Goal: Information Seeking & Learning: Learn about a topic

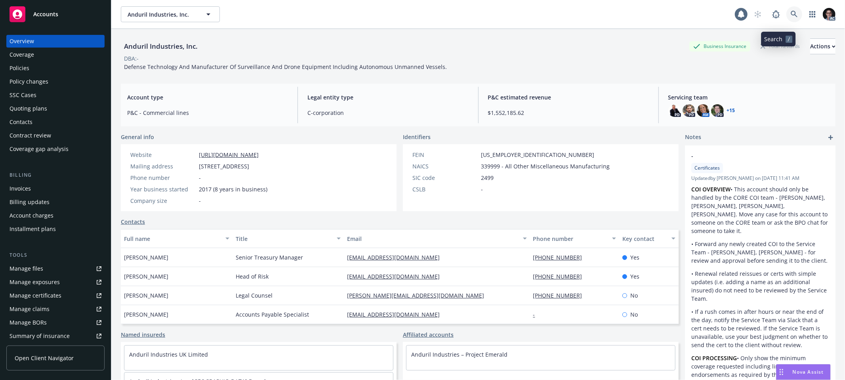
click at [786, 20] on link at bounding box center [794, 14] width 16 height 16
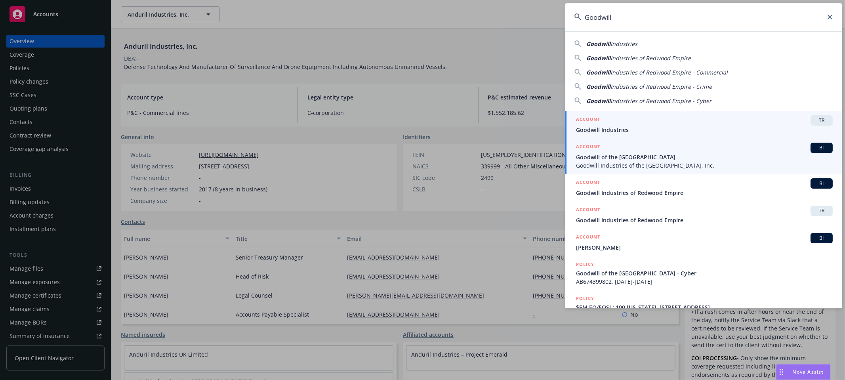
type input "Goodwill"
click at [816, 147] on span "BI" at bounding box center [822, 147] width 16 height 7
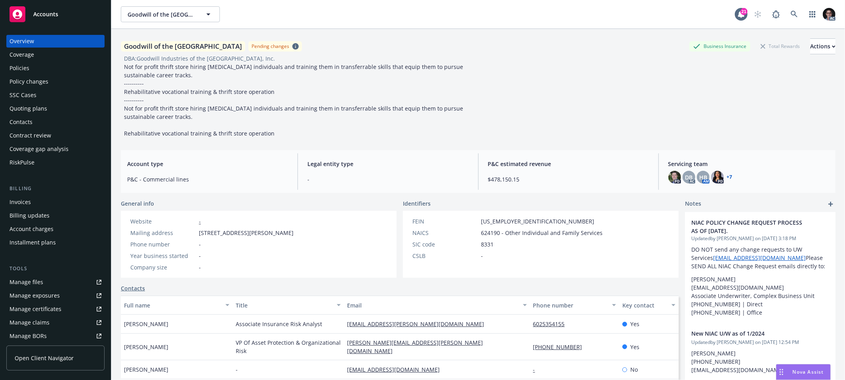
click at [21, 169] on div "RiskPulse" at bounding box center [22, 162] width 25 height 13
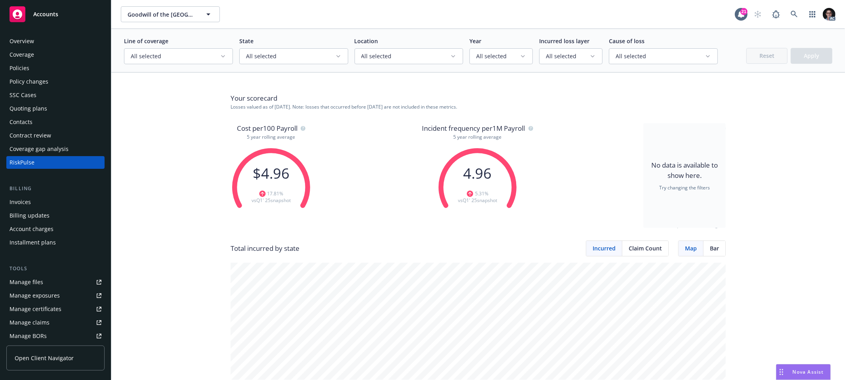
click at [218, 64] on button "All selected" at bounding box center [178, 56] width 109 height 16
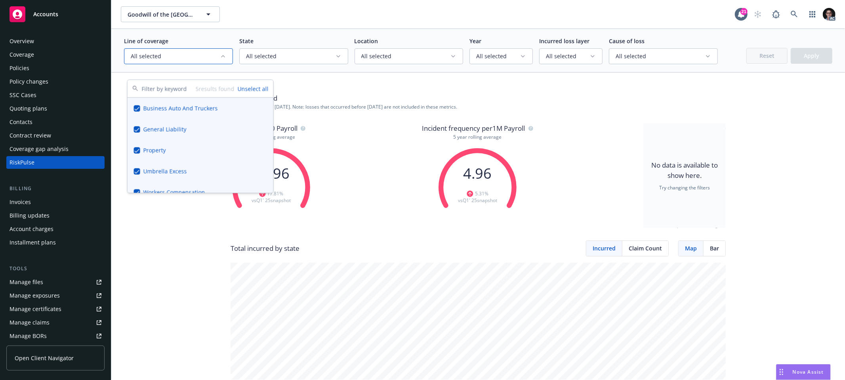
click at [220, 59] on icon "button" at bounding box center [223, 56] width 6 height 6
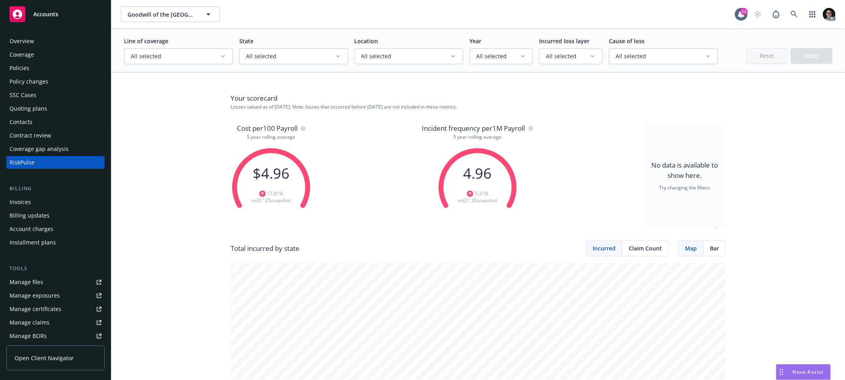
click at [276, 60] on span "All selected" at bounding box center [290, 56] width 89 height 8
click at [374, 60] on span "All selected" at bounding box center [405, 56] width 89 height 8
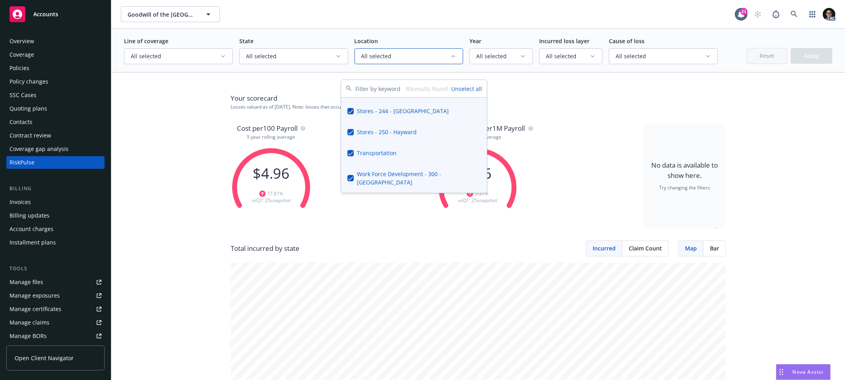
scroll to position [1944, 0]
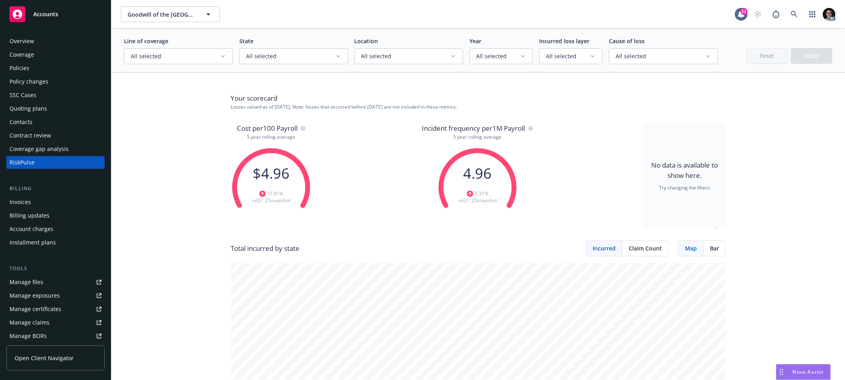
click at [500, 56] on div "Year All selected" at bounding box center [500, 50] width 63 height 27
click at [499, 62] on button "All selected" at bounding box center [500, 56] width 63 height 16
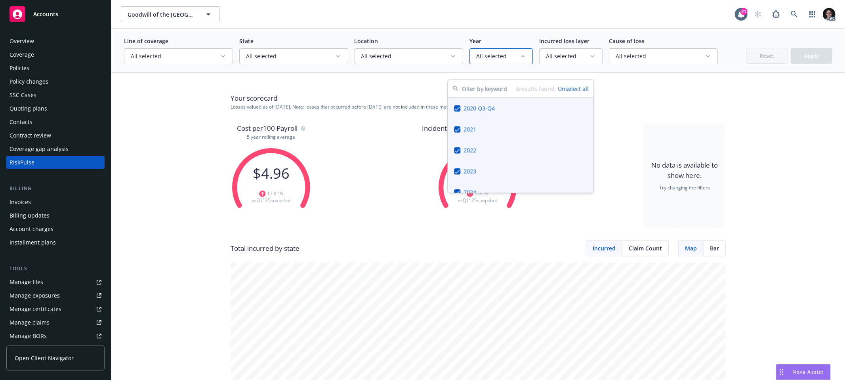
click at [499, 62] on button "All selected" at bounding box center [500, 56] width 63 height 16
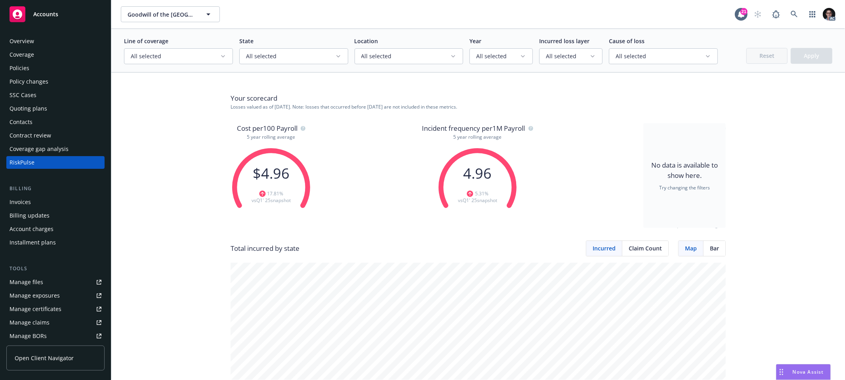
click at [571, 63] on button "All selected" at bounding box center [570, 56] width 63 height 16
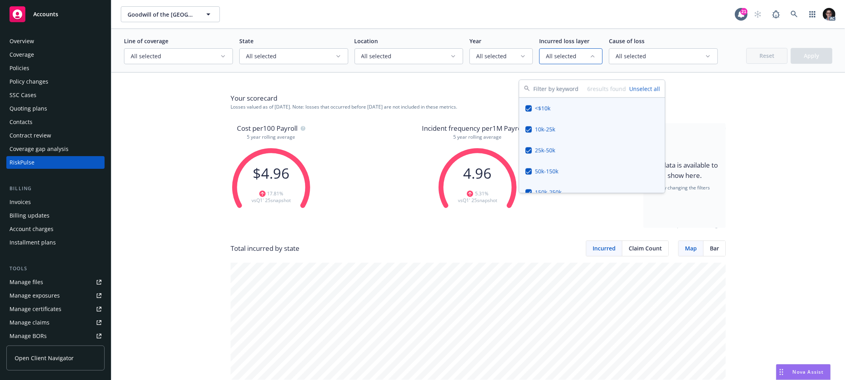
click at [571, 63] on button "All selected" at bounding box center [570, 56] width 63 height 16
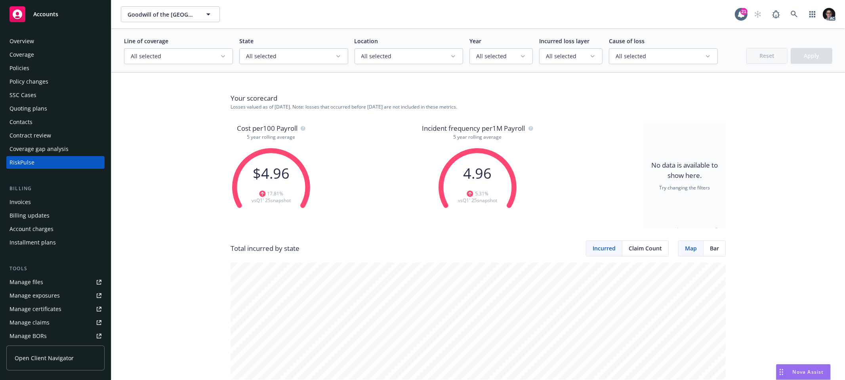
click at [630, 60] on span "All selected" at bounding box center [660, 56] width 89 height 8
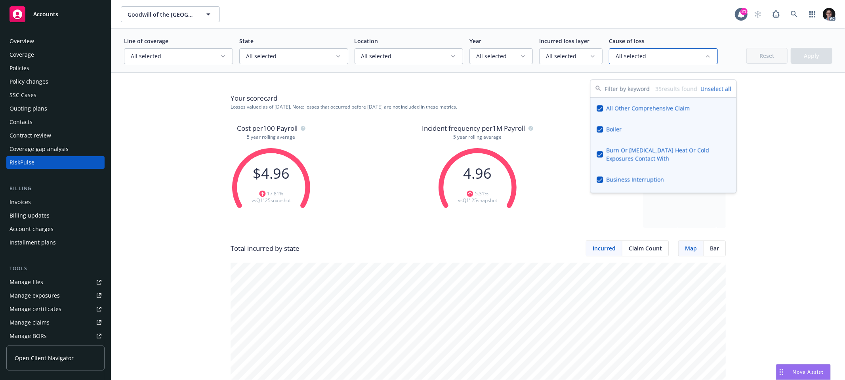
click at [630, 60] on span "All selected" at bounding box center [660, 56] width 89 height 8
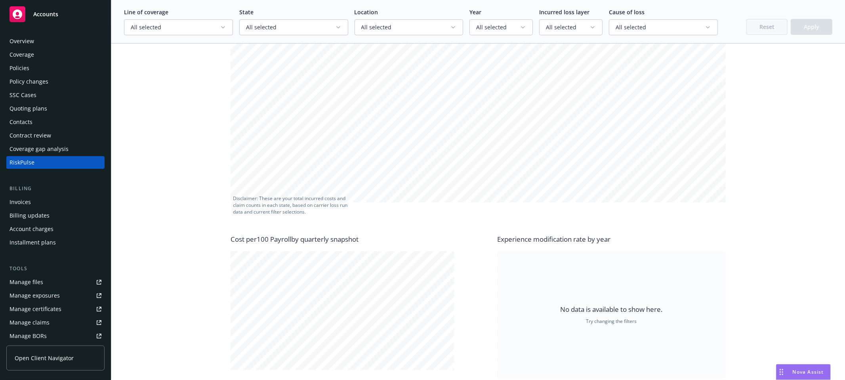
scroll to position [102, 0]
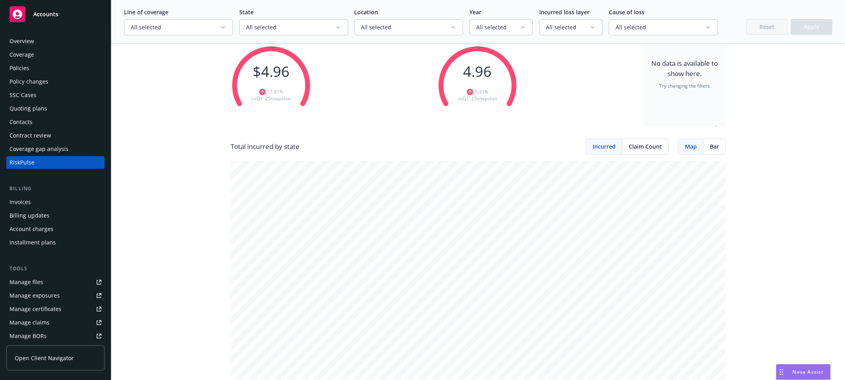
click at [208, 31] on span "All selected" at bounding box center [175, 27] width 89 height 8
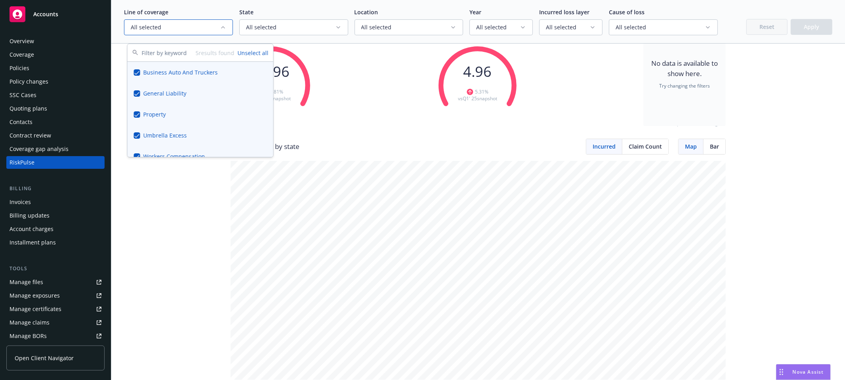
click at [249, 55] on button "Unselect all" at bounding box center [253, 53] width 31 height 8
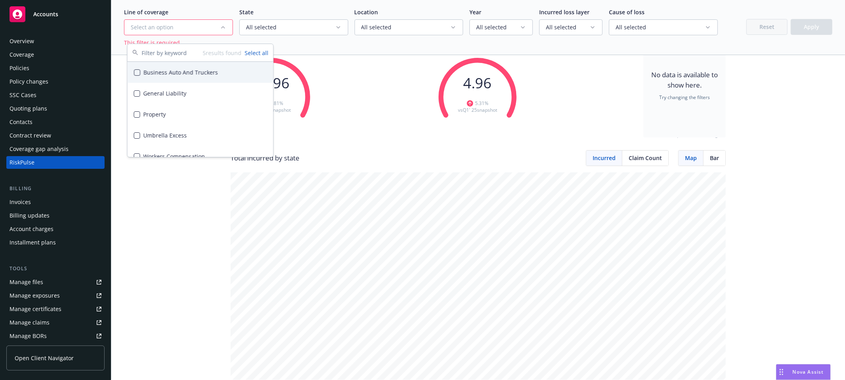
scroll to position [113, 0]
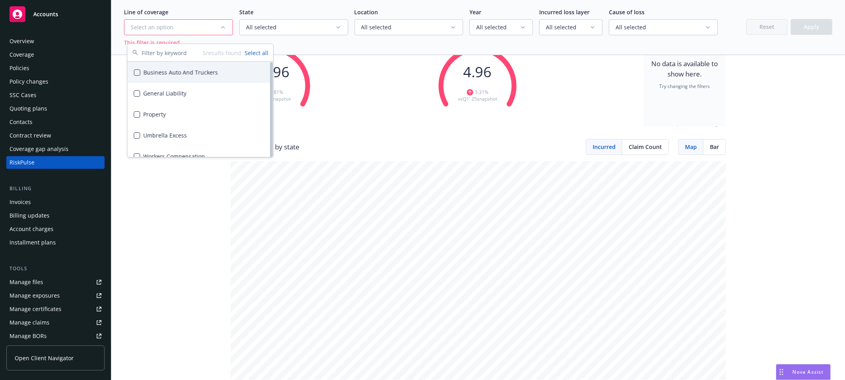
click at [140, 76] on button "Suggestions" at bounding box center [137, 72] width 6 height 6
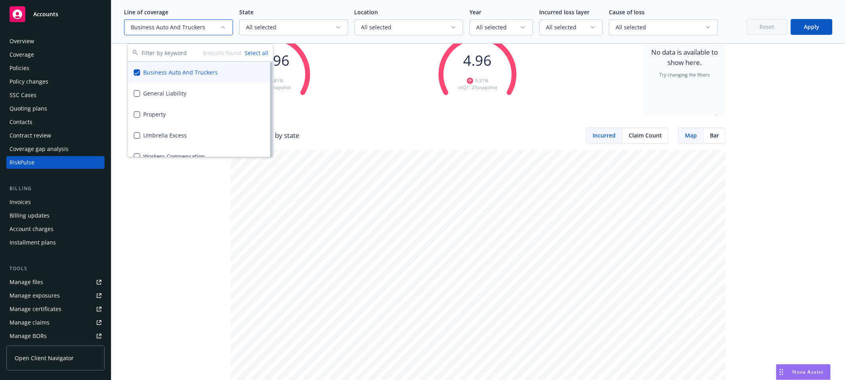
scroll to position [102, 0]
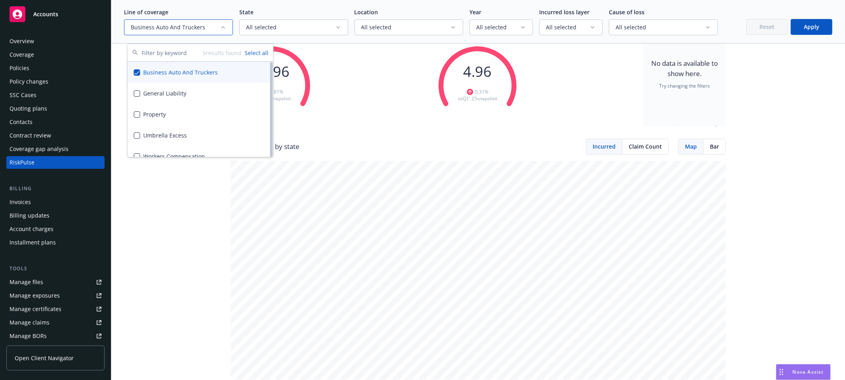
click at [375, 84] on div "Cost per 100 Payroll 5 year rolling average $ 4.96 17.81 % vs Q1' 25 snapshot I…" at bounding box center [478, 80] width 495 height 118
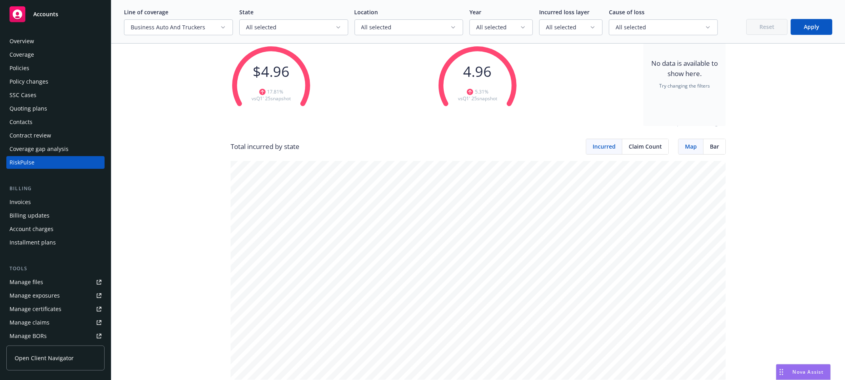
click at [801, 29] on button "Apply" at bounding box center [812, 27] width 42 height 16
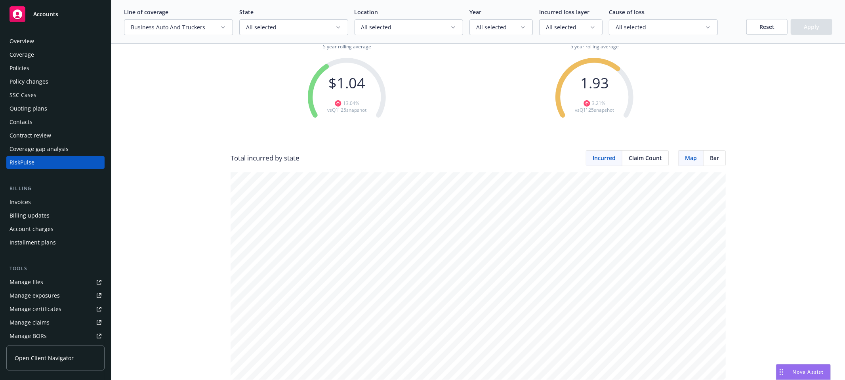
scroll to position [136, 0]
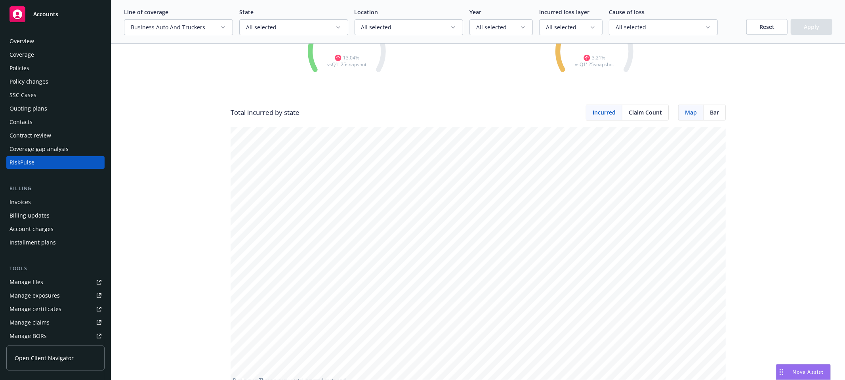
click at [647, 116] on span "Claim Count" at bounding box center [645, 112] width 33 height 8
click at [704, 120] on div "Bar" at bounding box center [715, 112] width 22 height 15
click at [692, 116] on span "Map" at bounding box center [691, 112] width 12 height 8
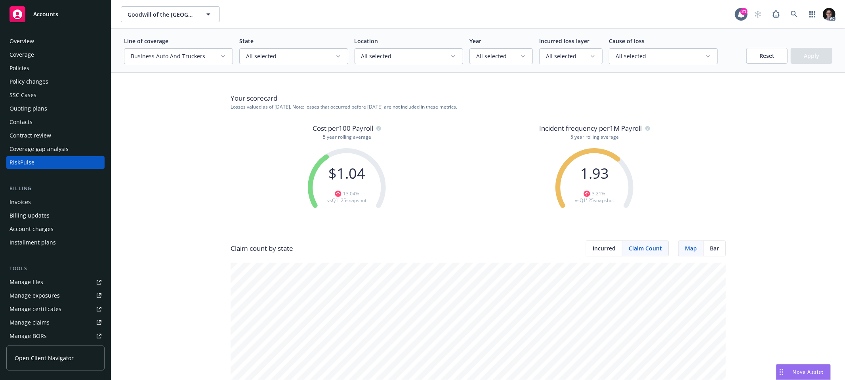
click at [213, 64] on button "Business Auto And Truckers" at bounding box center [178, 56] width 109 height 16
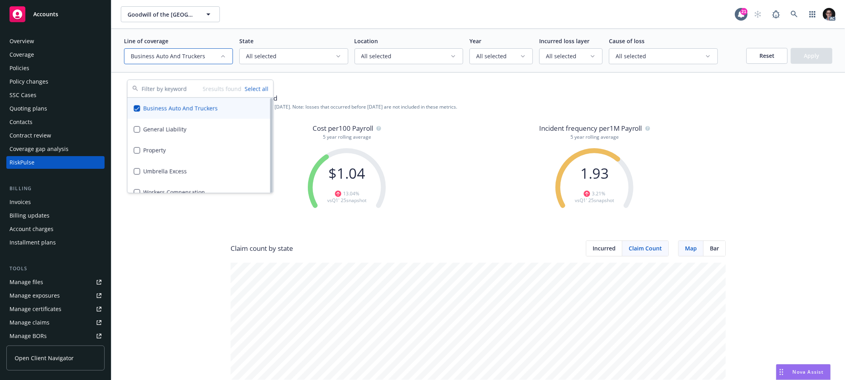
click at [139, 111] on button "Suggestions" at bounding box center [137, 108] width 6 height 6
click at [140, 111] on button "Suggestions" at bounding box center [137, 108] width 6 height 6
click at [138, 132] on button "Suggestions" at bounding box center [137, 129] width 6 height 6
click at [139, 111] on button "Suggestions" at bounding box center [137, 108] width 6 height 6
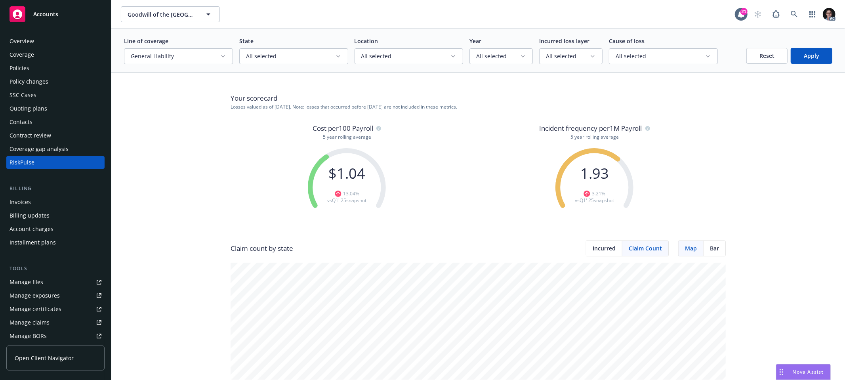
click at [801, 64] on button "Apply" at bounding box center [812, 56] width 42 height 16
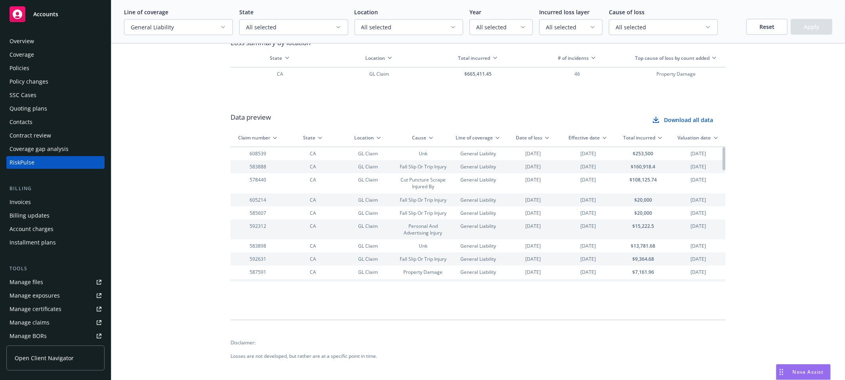
click at [582, 134] on button "Effective date" at bounding box center [588, 137] width 49 height 7
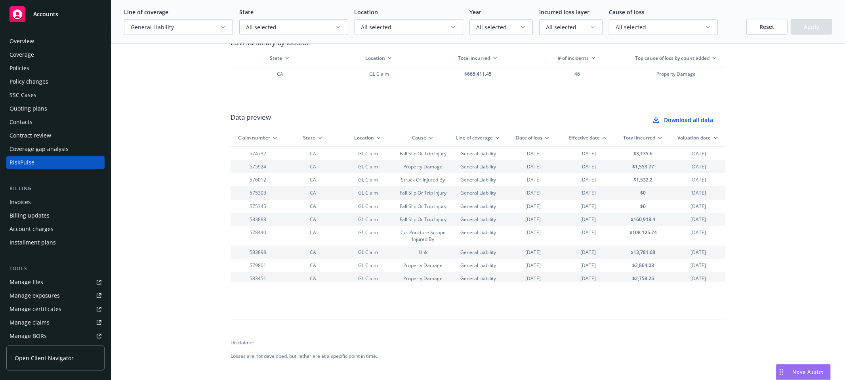
click at [534, 134] on button "Date of loss" at bounding box center [533, 137] width 49 height 7
click at [531, 139] on button "Date of loss" at bounding box center [533, 137] width 49 height 7
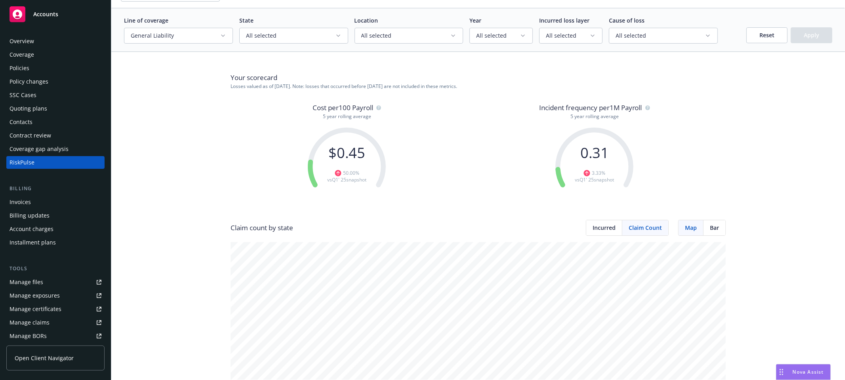
scroll to position [0, 0]
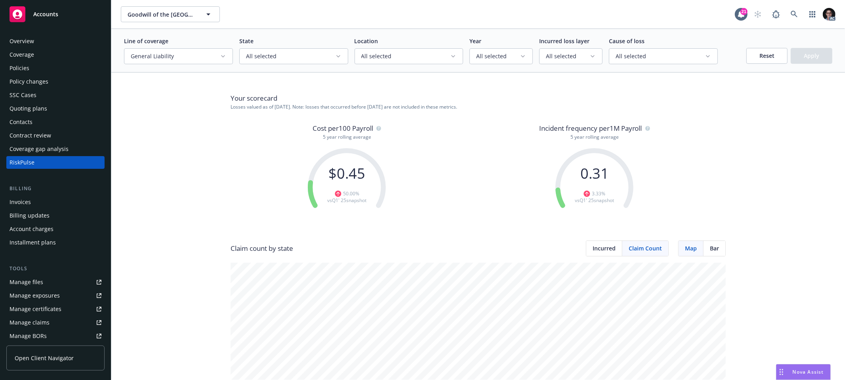
click at [177, 62] on button "General Liability" at bounding box center [178, 56] width 109 height 16
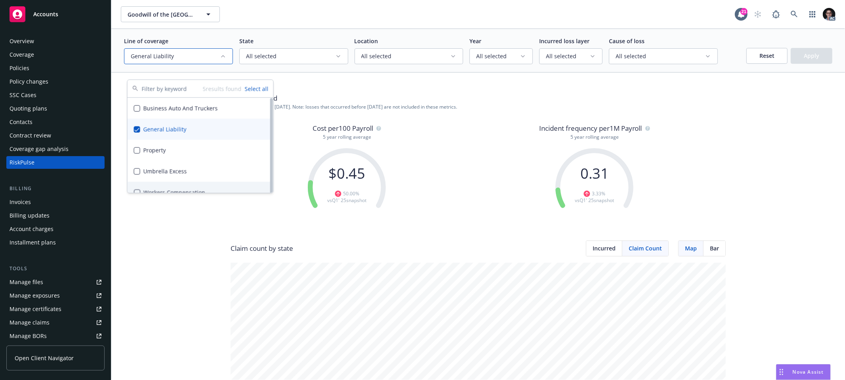
click at [137, 195] on button "Suggestions" at bounding box center [137, 192] width 6 height 6
click at [140, 132] on button "Suggestions" at bounding box center [137, 129] width 6 height 6
click at [805, 64] on button "Apply" at bounding box center [812, 56] width 42 height 16
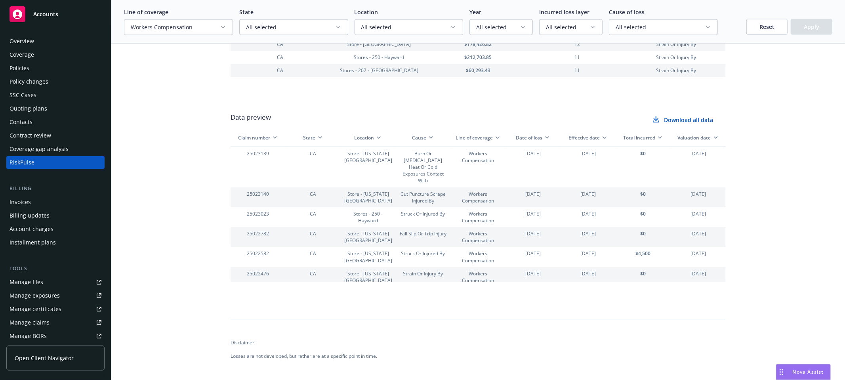
scroll to position [1019, 0]
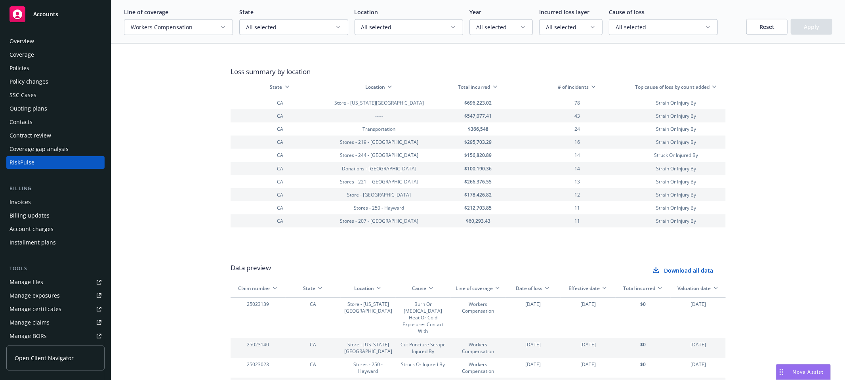
click at [584, 90] on button "# of incidents" at bounding box center [577, 87] width 93 height 7
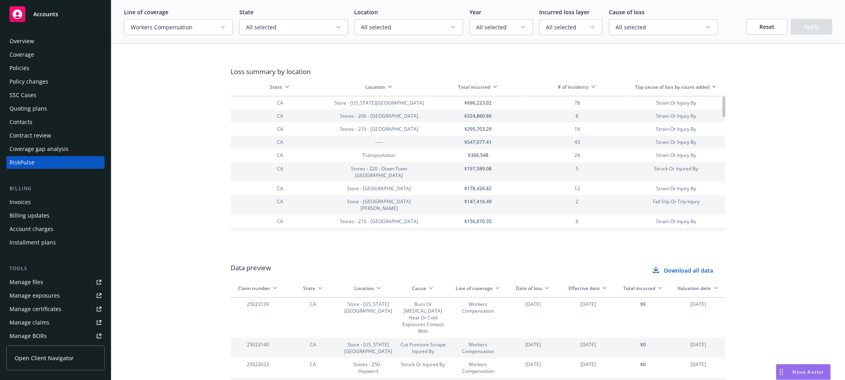
scroll to position [974, 0]
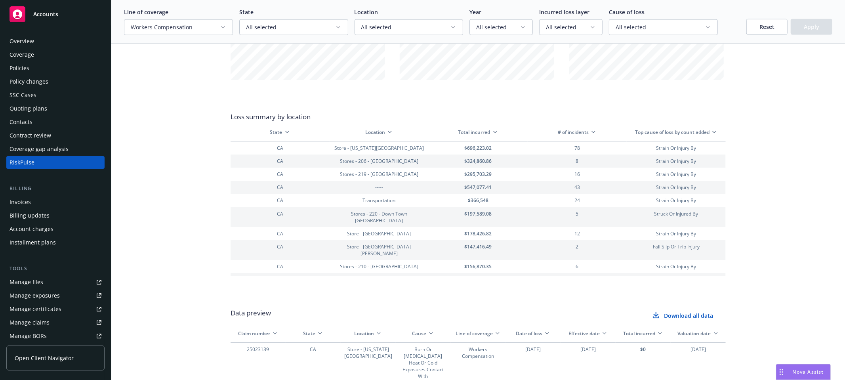
click at [591, 135] on icon "button" at bounding box center [593, 132] width 6 height 6
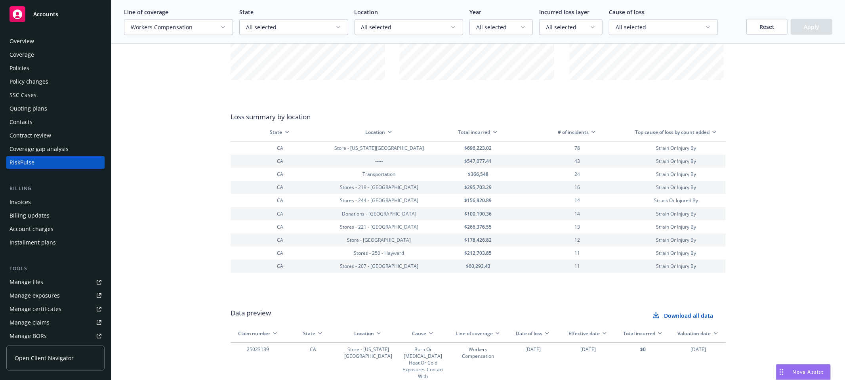
click at [591, 135] on icon "button" at bounding box center [593, 132] width 6 height 6
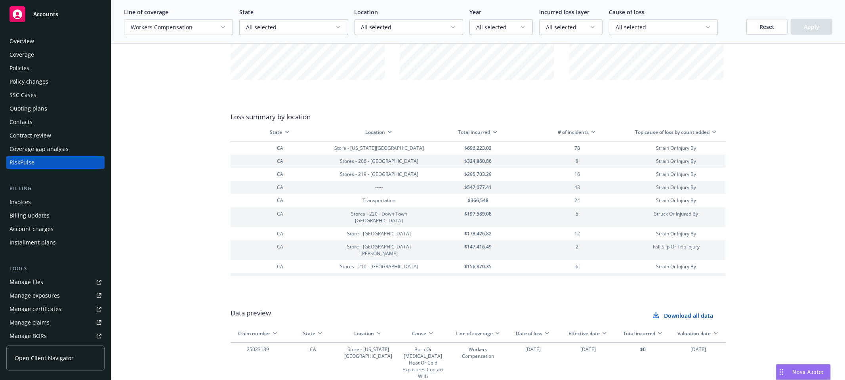
click at [492, 135] on icon "button" at bounding box center [495, 132] width 6 height 6
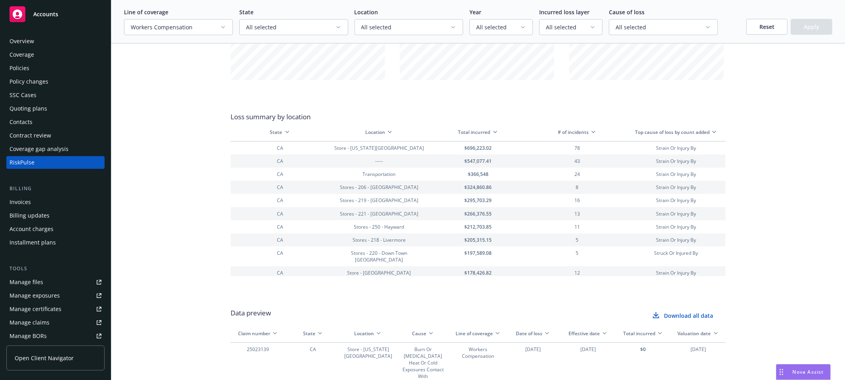
click at [590, 135] on icon "button" at bounding box center [593, 132] width 6 height 6
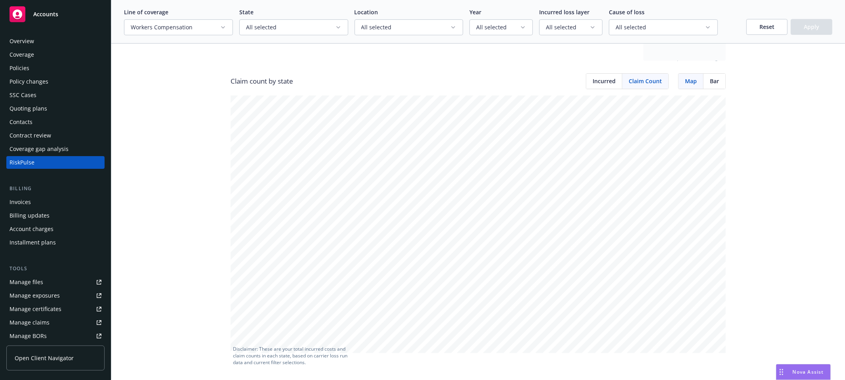
scroll to position [0, 0]
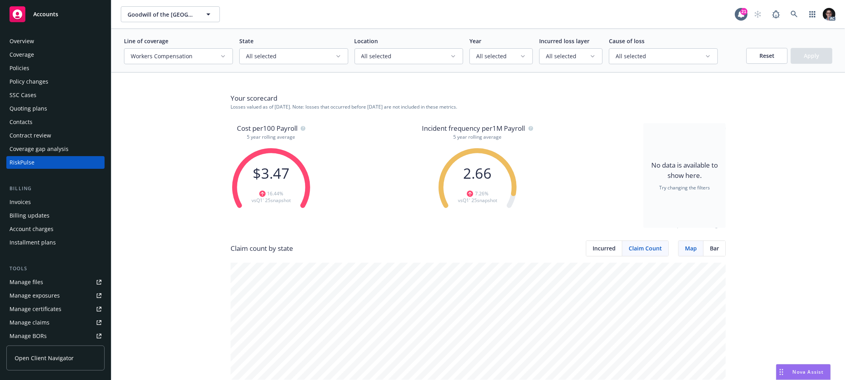
click at [217, 64] on button "Workers Compensation" at bounding box center [178, 56] width 109 height 16
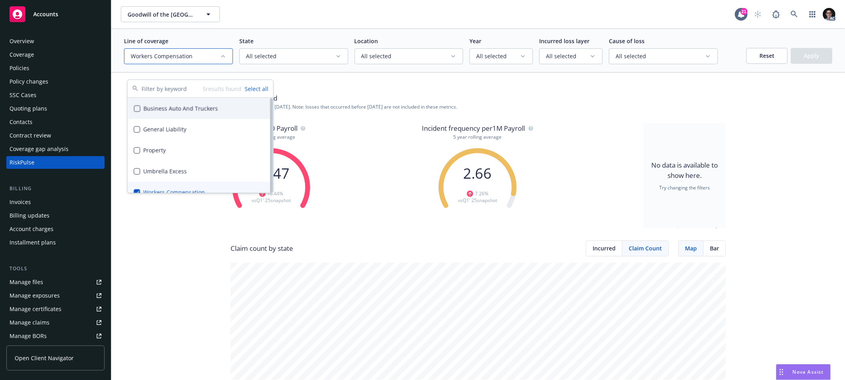
click at [262, 86] on button "Select all" at bounding box center [257, 88] width 24 height 8
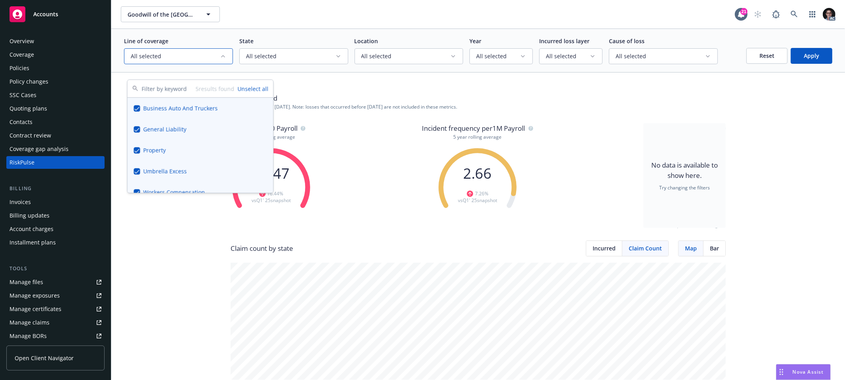
click at [796, 64] on button "Apply" at bounding box center [812, 56] width 42 height 16
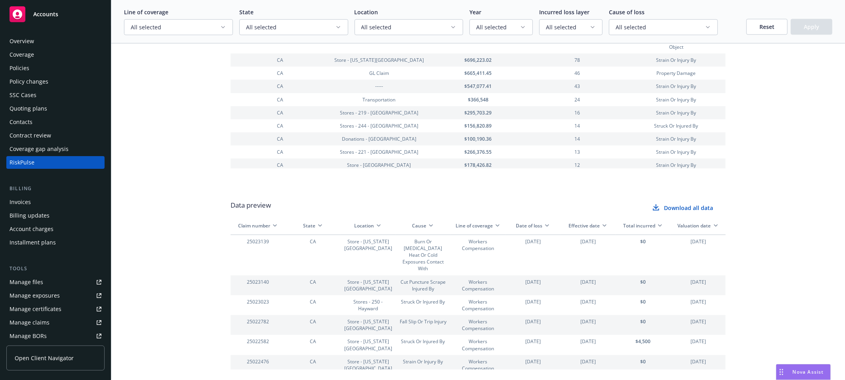
scroll to position [1070, 0]
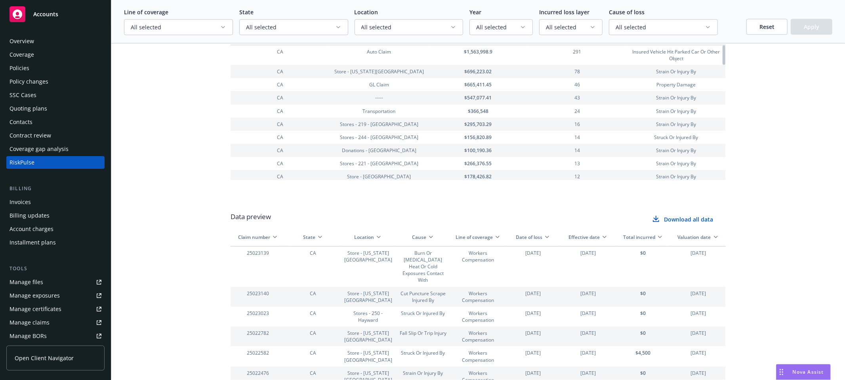
click at [574, 39] on button "# of incidents" at bounding box center [577, 35] width 93 height 7
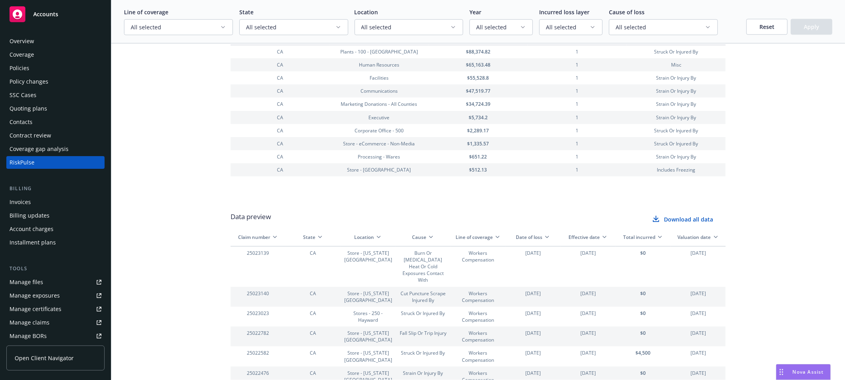
click at [582, 39] on button "# of incidents" at bounding box center [577, 35] width 93 height 7
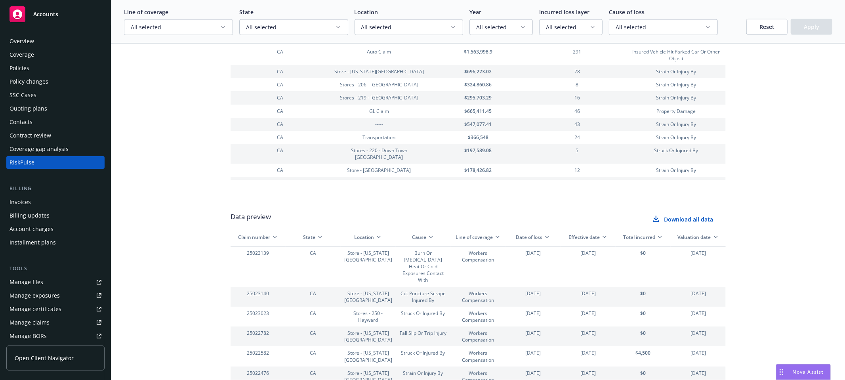
click at [590, 39] on icon "button" at bounding box center [593, 35] width 6 height 6
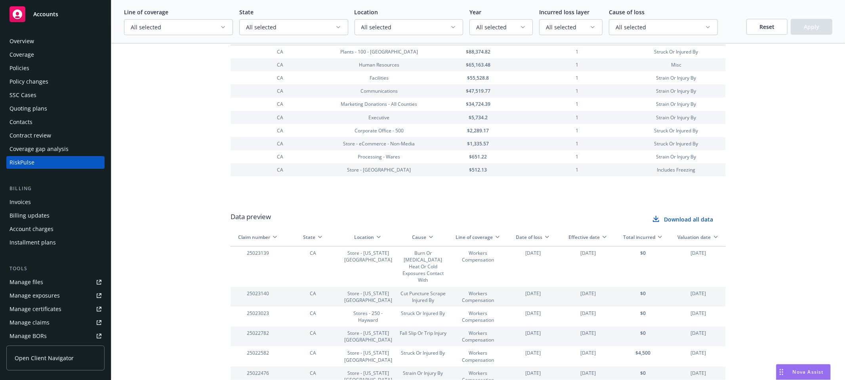
click at [590, 39] on icon "button" at bounding box center [593, 35] width 6 height 6
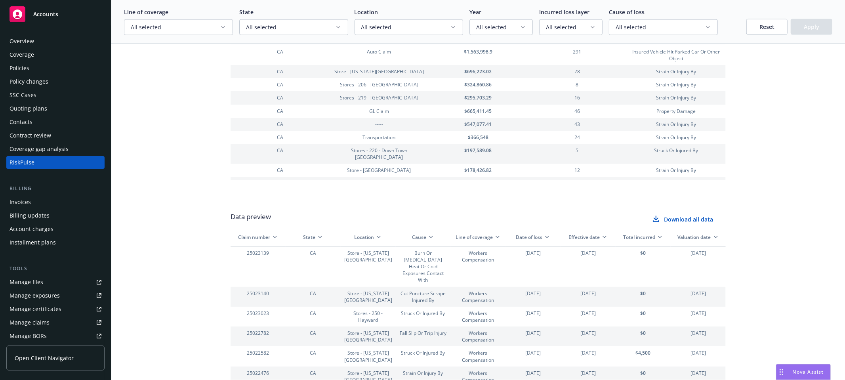
click at [582, 39] on button "# of incidents" at bounding box center [577, 35] width 93 height 7
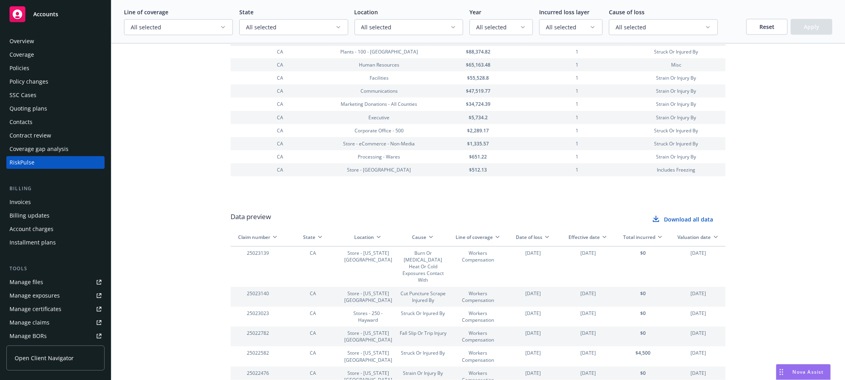
click at [582, 39] on button "# of incidents" at bounding box center [577, 35] width 93 height 7
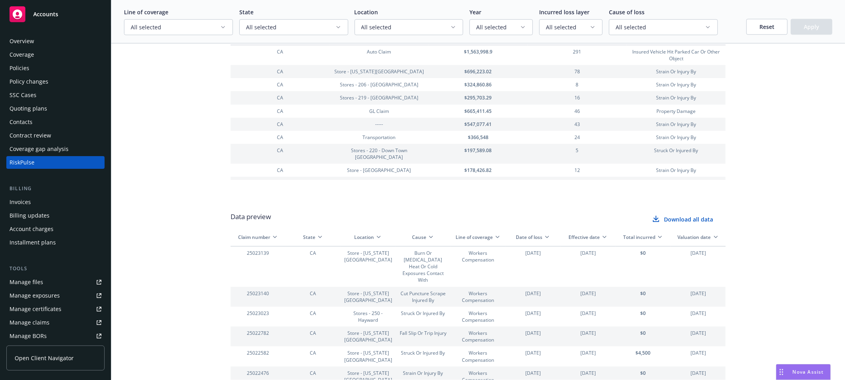
click at [582, 39] on button "# of incidents" at bounding box center [577, 35] width 93 height 7
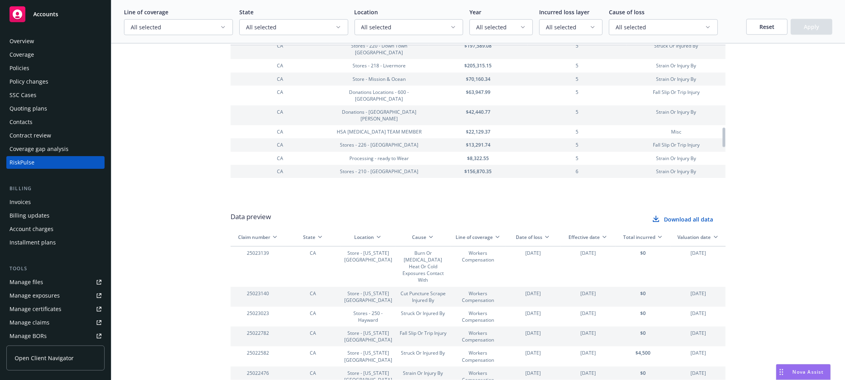
scroll to position [704, 0]
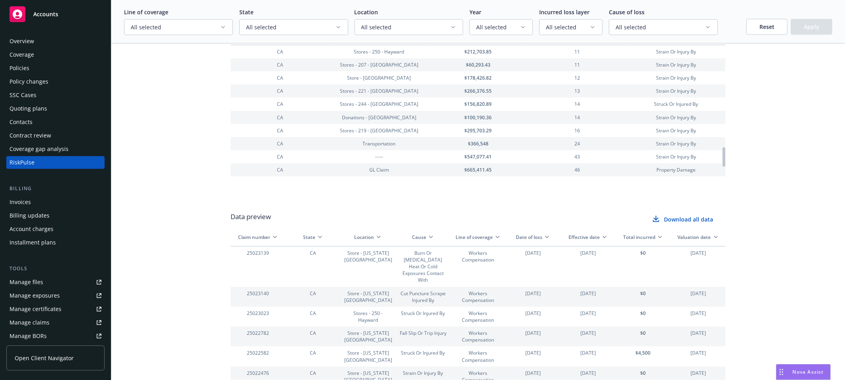
click at [578, 39] on button "# of incidents" at bounding box center [577, 35] width 93 height 7
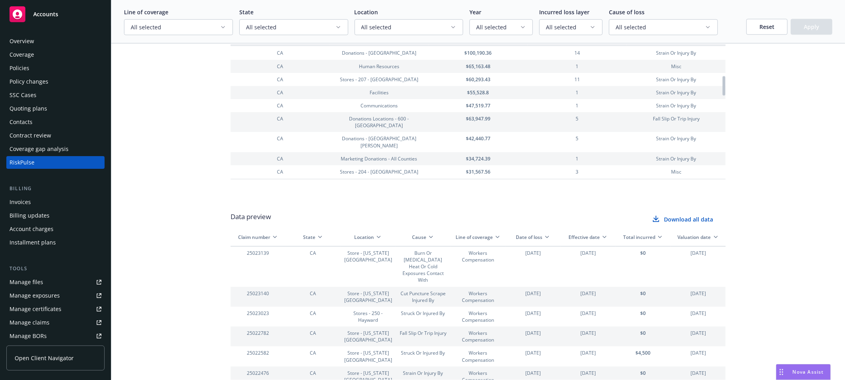
scroll to position [0, 0]
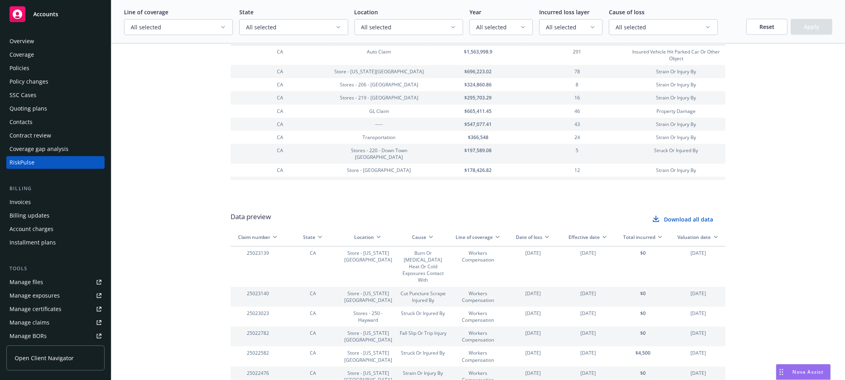
click at [573, 39] on button "# of incidents" at bounding box center [577, 35] width 93 height 7
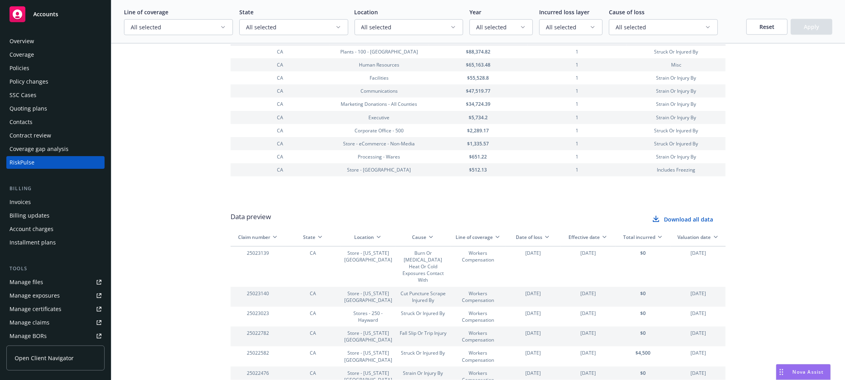
click at [573, 39] on button "# of incidents" at bounding box center [577, 35] width 93 height 7
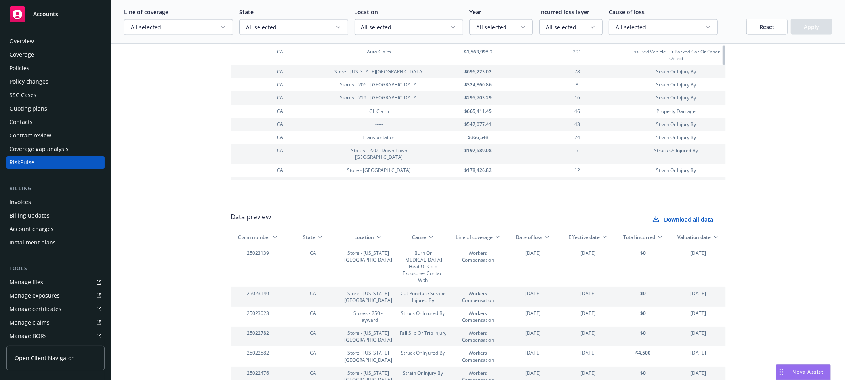
click at [534, 26] on p "Loss summary by location" at bounding box center [478, 20] width 495 height 10
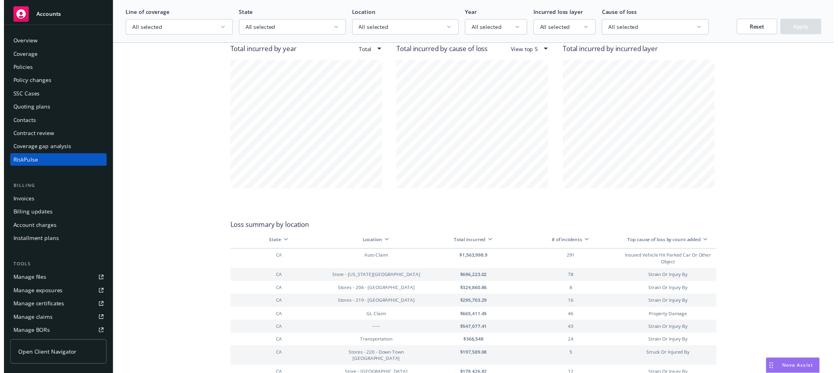
scroll to position [963, 0]
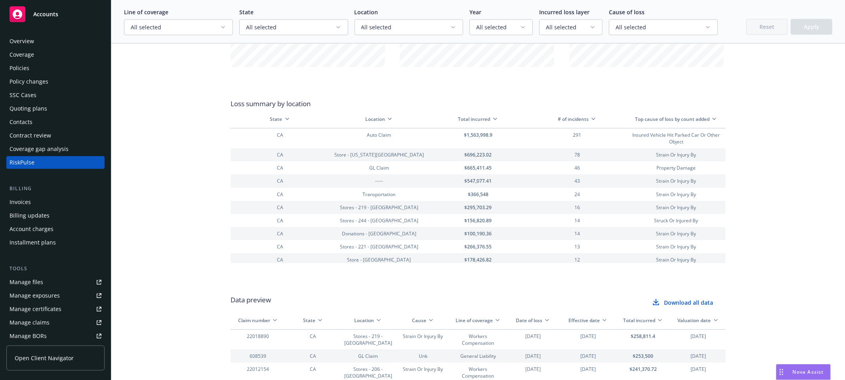
scroll to position [1034, 0]
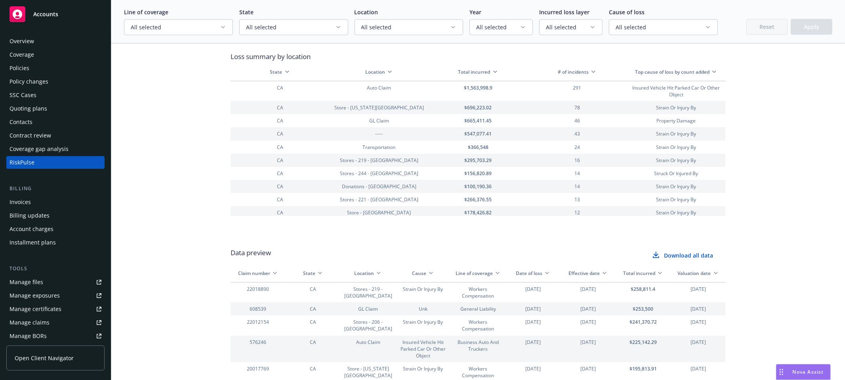
click at [580, 75] on button "# of incidents" at bounding box center [577, 72] width 93 height 7
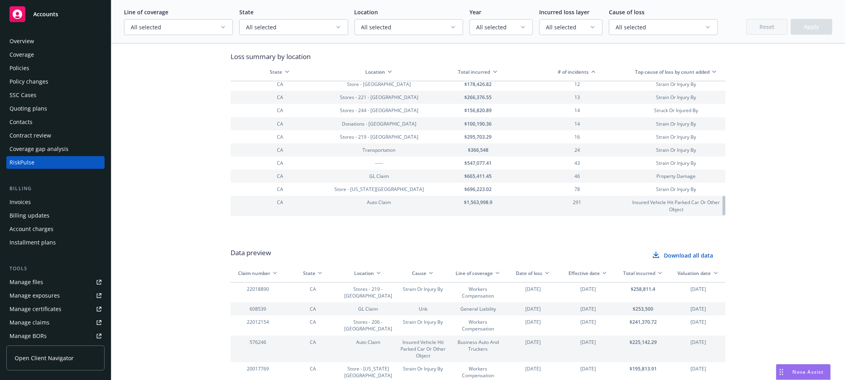
click at [570, 75] on button "# of incidents" at bounding box center [577, 72] width 93 height 7
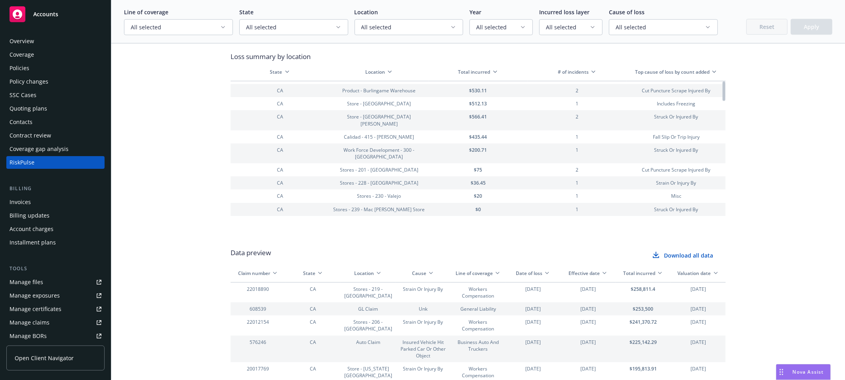
scroll to position [0, 0]
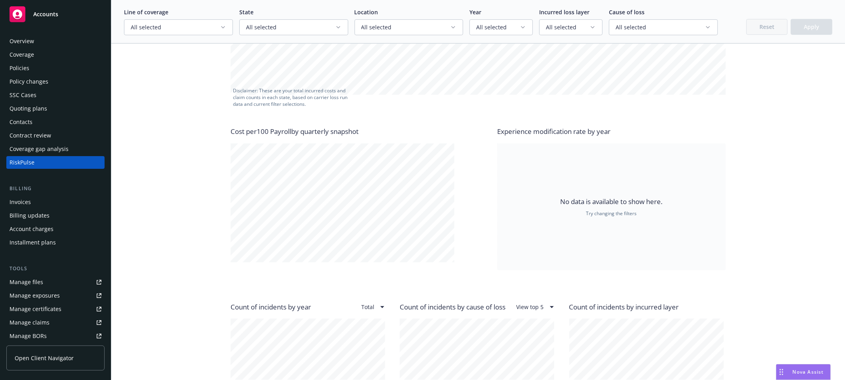
scroll to position [58, 0]
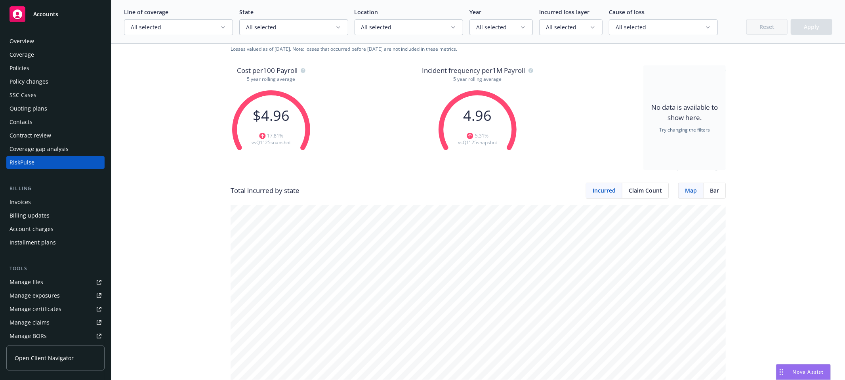
click at [220, 31] on icon "button" at bounding box center [223, 27] width 6 height 6
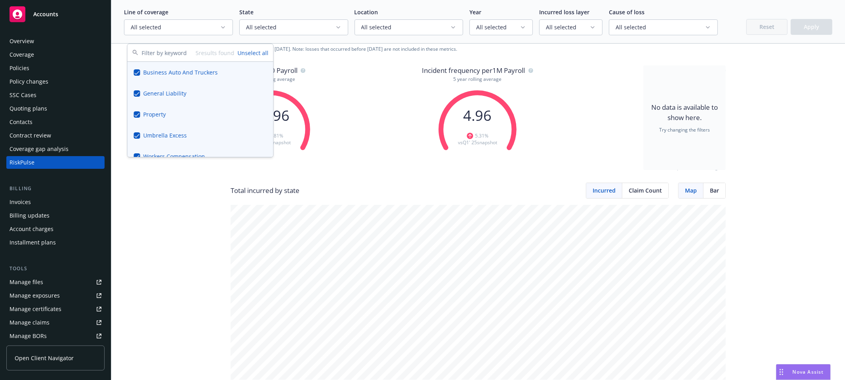
click at [351, 120] on div "Cost per 100 Payroll 5 year rolling average $ 4.96 17.81 % vs Q1' 25 snapshot I…" at bounding box center [478, 124] width 495 height 118
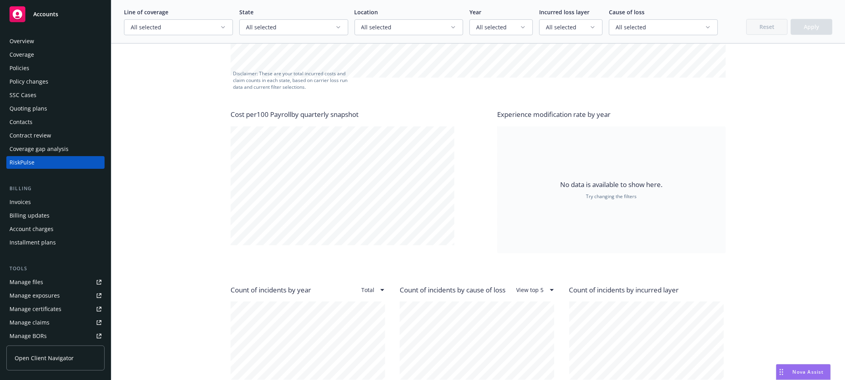
scroll to position [431, 0]
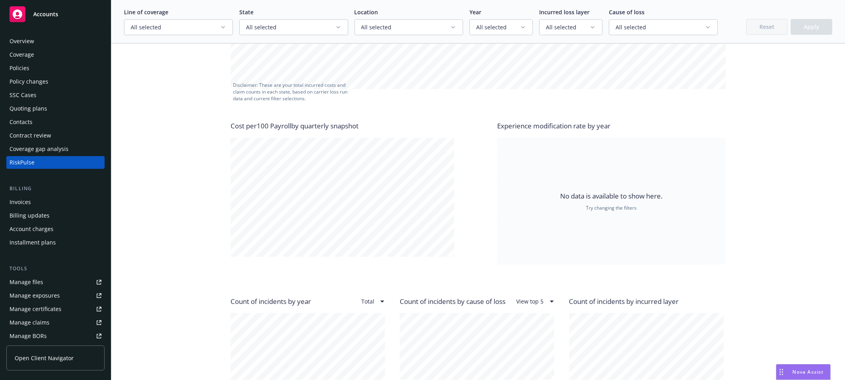
click at [220, 29] on icon "button" at bounding box center [223, 27] width 6 height 6
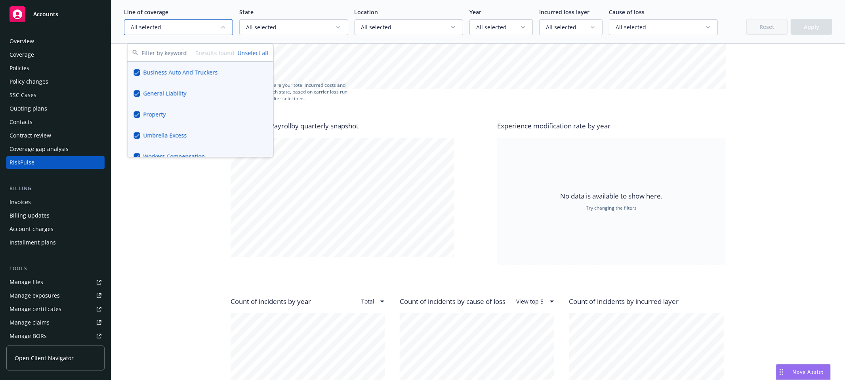
click at [261, 54] on button "Unselect all" at bounding box center [253, 53] width 31 height 8
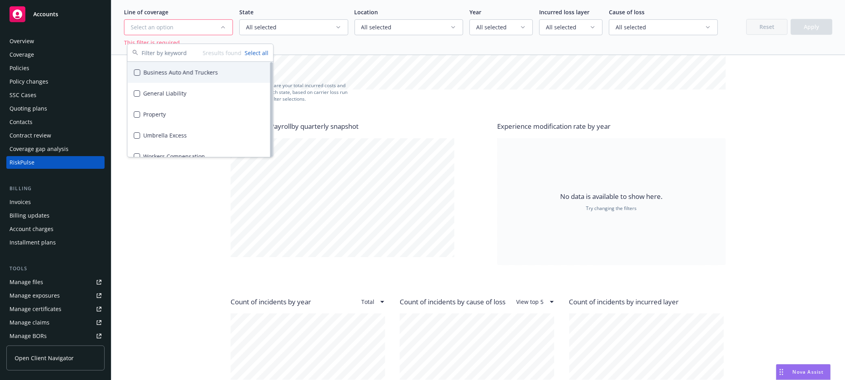
click at [194, 77] on div "Business Auto And Truckers" at bounding box center [201, 72] width 146 height 21
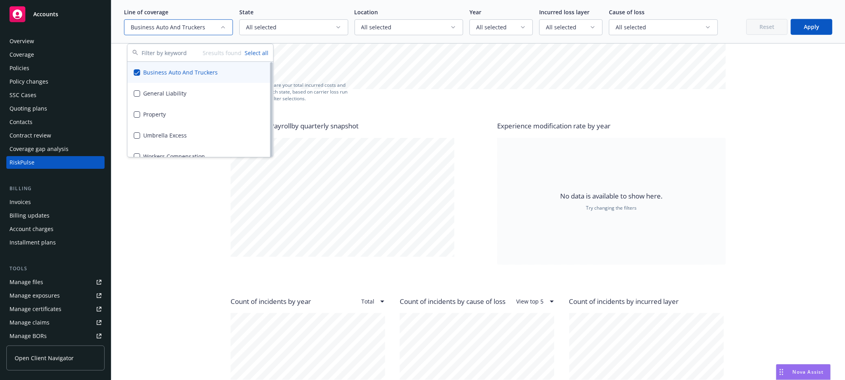
click at [802, 32] on button "Apply" at bounding box center [812, 27] width 42 height 16
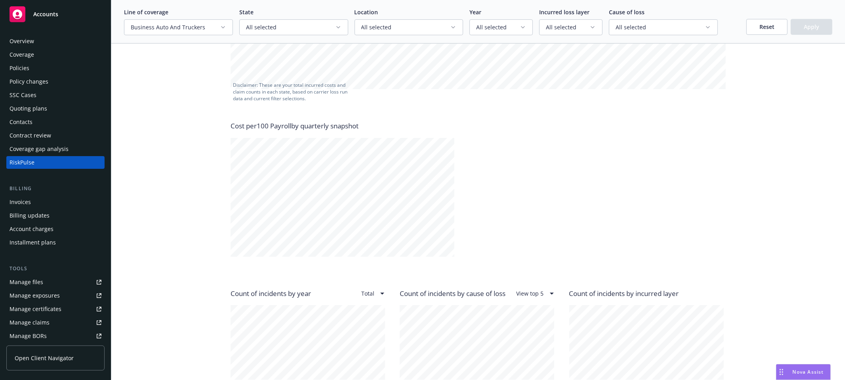
click at [221, 28] on icon "button" at bounding box center [222, 28] width 3 height 2
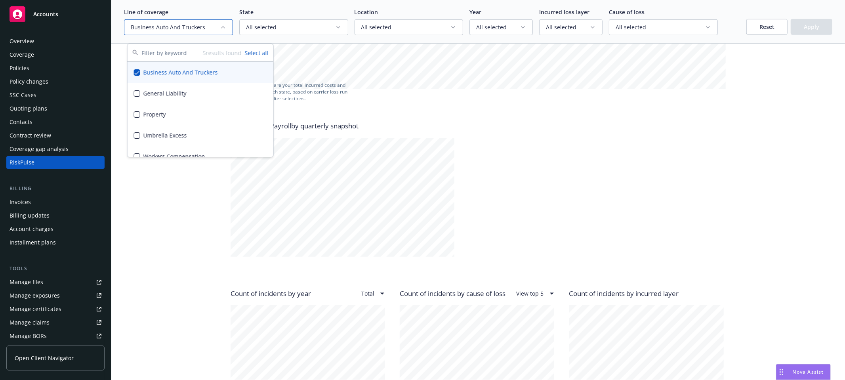
click at [249, 57] on button "Select all" at bounding box center [257, 53] width 24 height 8
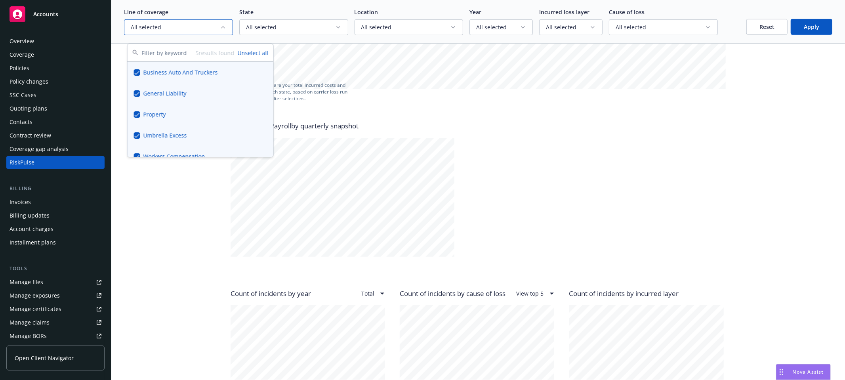
click at [804, 27] on button "Apply" at bounding box center [812, 27] width 42 height 16
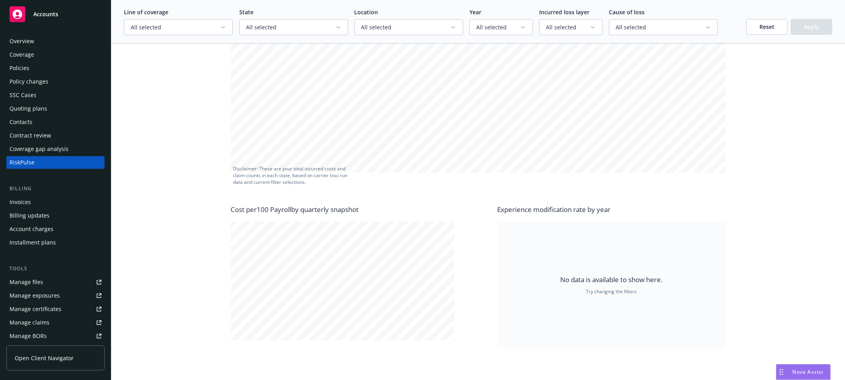
scroll to position [0, 0]
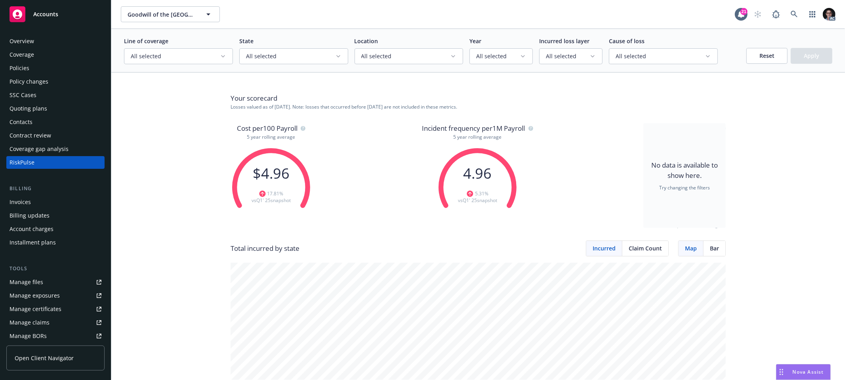
click at [51, 47] on div "Overview" at bounding box center [56, 41] width 92 height 13
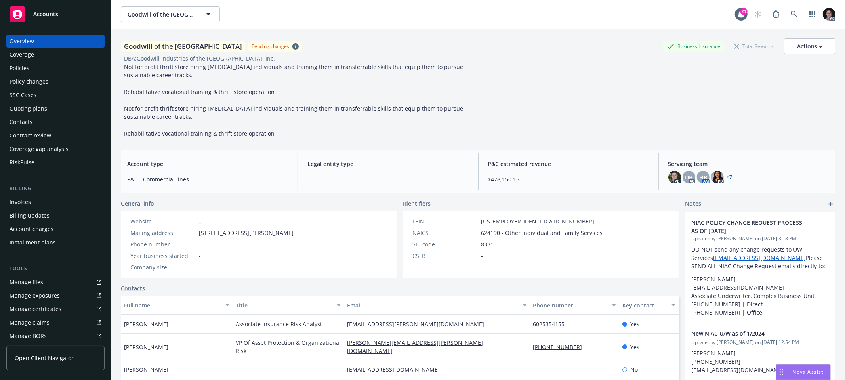
click at [34, 169] on div "RiskPulse" at bounding box center [22, 162] width 25 height 13
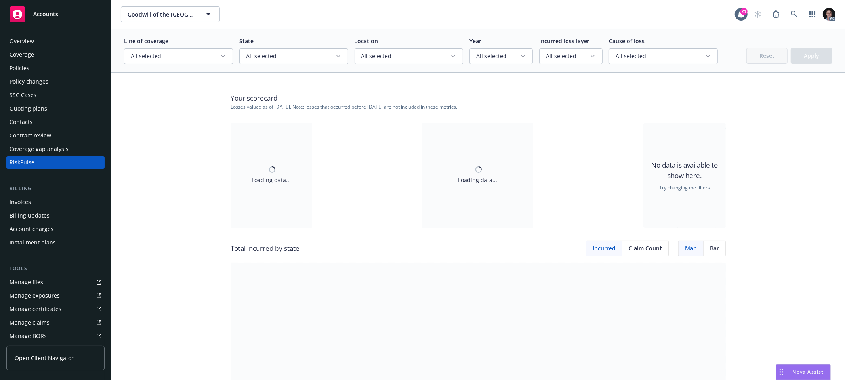
click at [220, 59] on icon "button" at bounding box center [223, 56] width 6 height 6
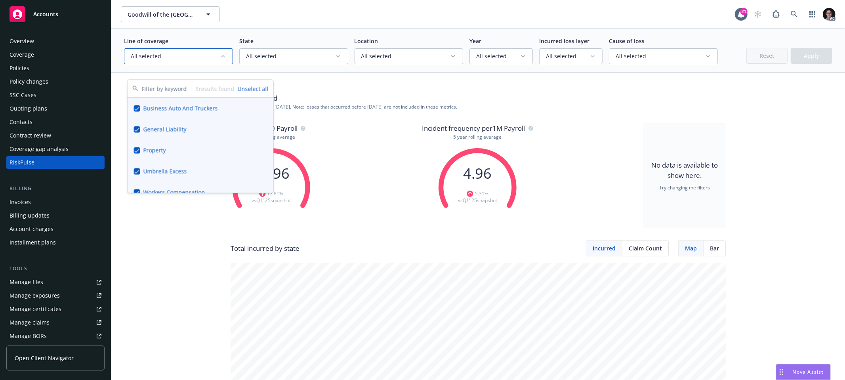
click at [254, 92] on button "Unselect all" at bounding box center [253, 88] width 31 height 8
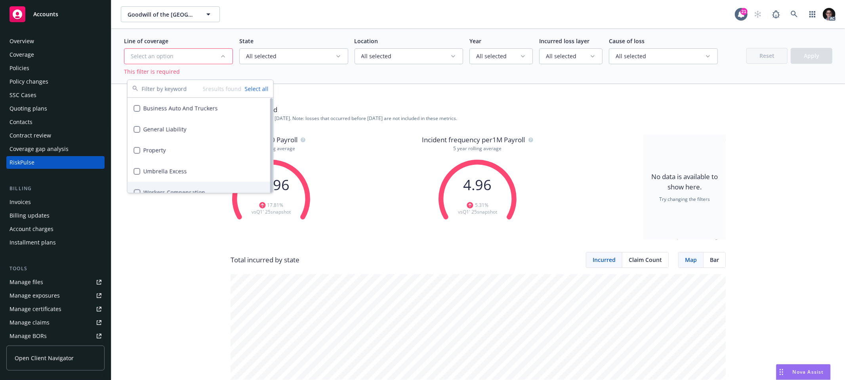
click at [140, 195] on button "Suggestions" at bounding box center [137, 192] width 6 height 6
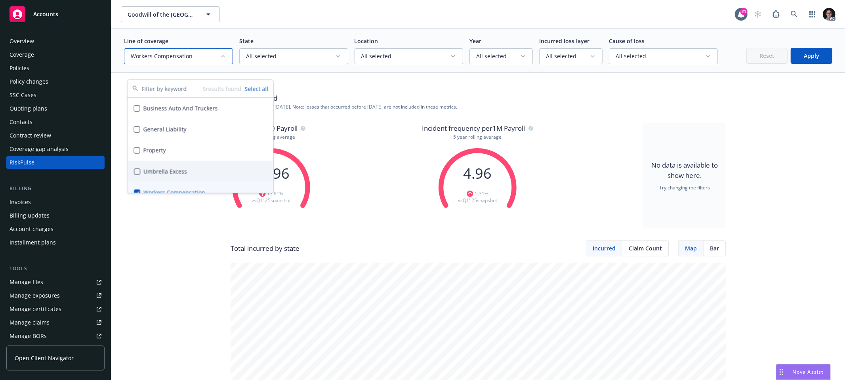
click at [799, 64] on button "Apply" at bounding box center [812, 56] width 42 height 16
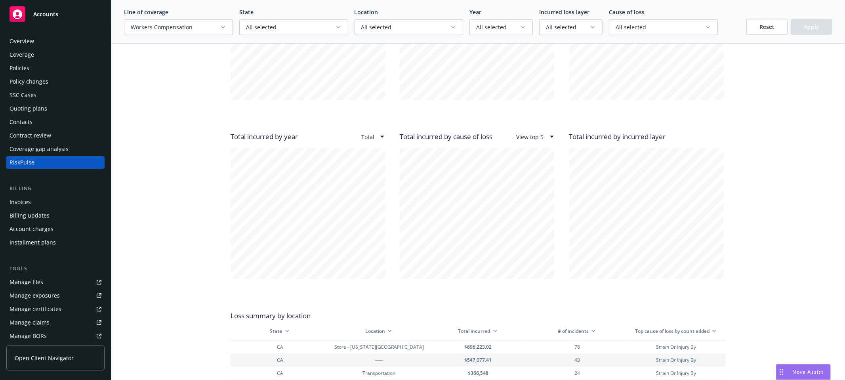
scroll to position [820, 0]
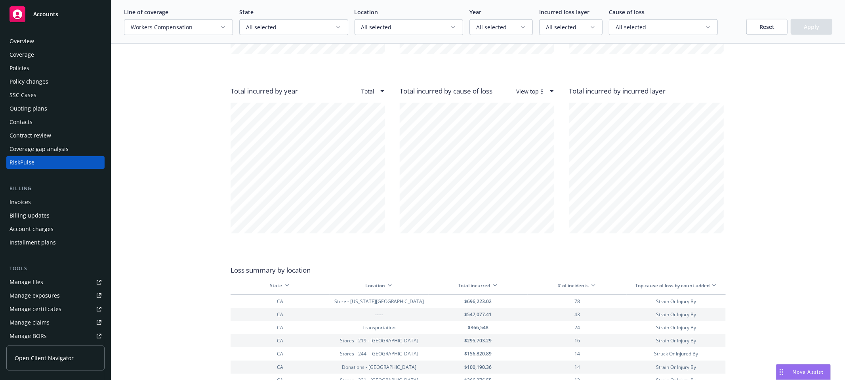
click at [373, 149] on html "Accounts Overview Coverage Policies Policy changes SSC Cases Quoting plans Cont…" at bounding box center [422, 190] width 845 height 380
click at [538, 132] on html "Accounts Overview Coverage Policies Policy changes SSC Cases Quoting plans Cont…" at bounding box center [422, 190] width 845 height 380
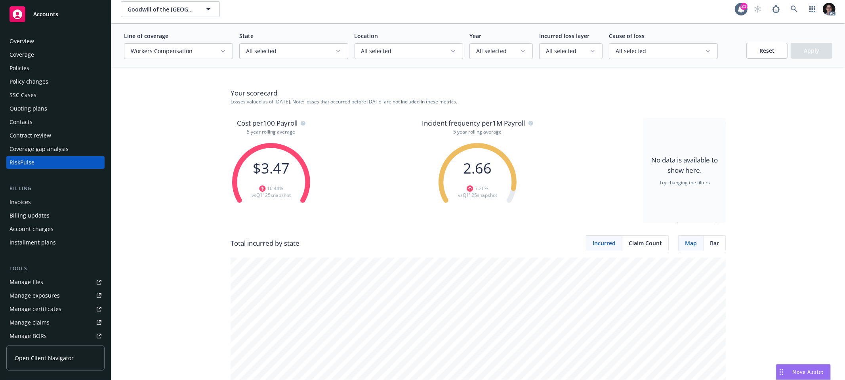
scroll to position [275, 0]
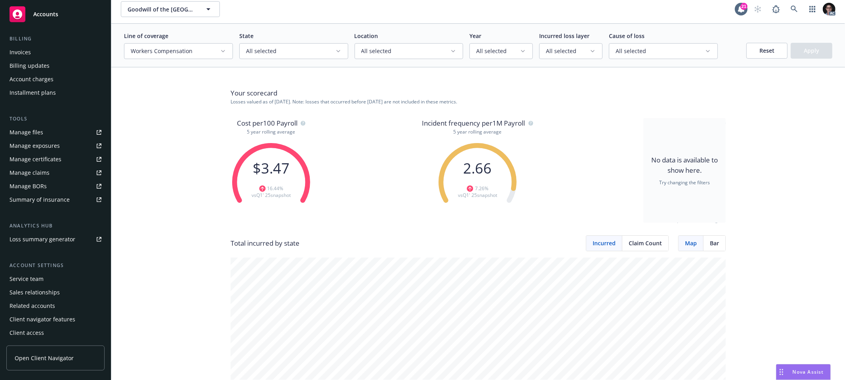
click at [71, 354] on span "Open Client Navigator" at bounding box center [44, 358] width 59 height 8
